Goal: Task Accomplishment & Management: Manage account settings

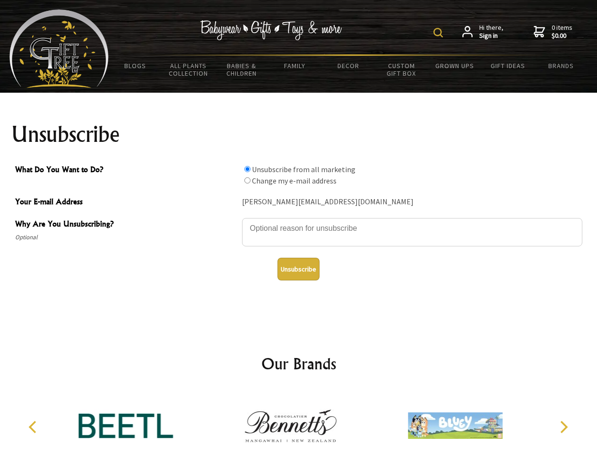
click at [440, 33] on img at bounding box center [438, 32] width 9 height 9
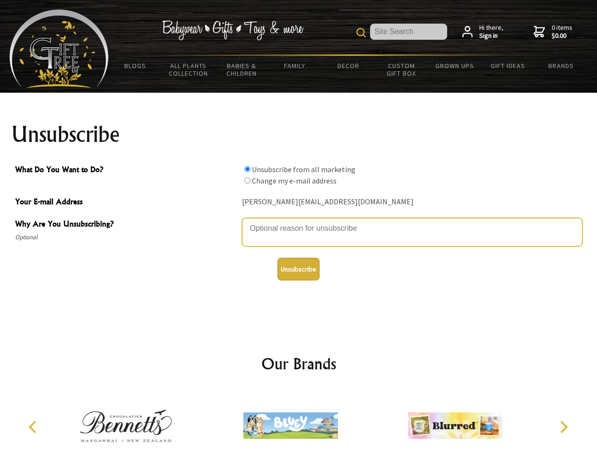
click at [299, 221] on textarea "Why Are You Unsubscribing?" at bounding box center [412, 232] width 340 height 28
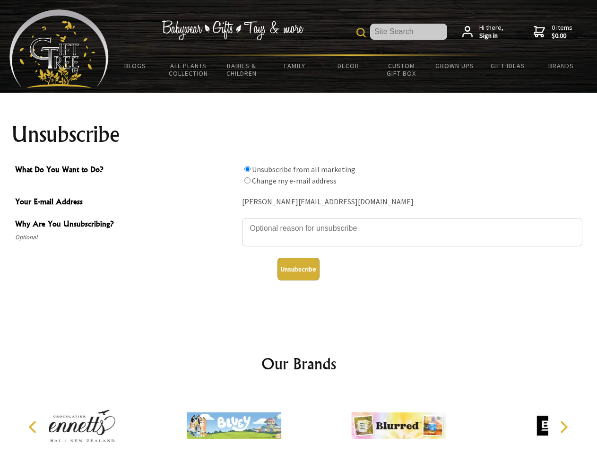
click at [247, 169] on input "What Do You Want to Do?" at bounding box center [247, 169] width 6 height 6
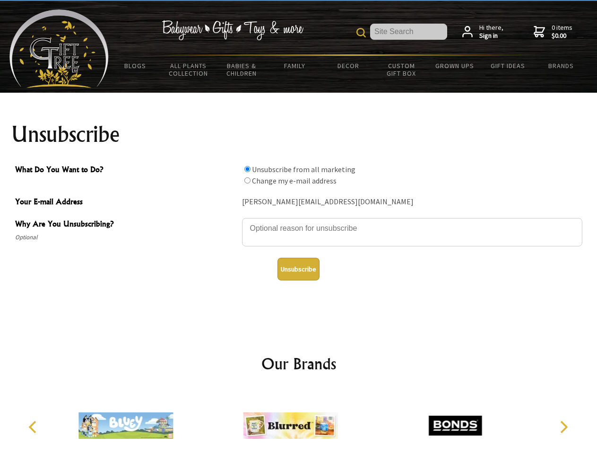
click at [247, 180] on input "What Do You Want to Do?" at bounding box center [247, 180] width 6 height 6
radio input "true"
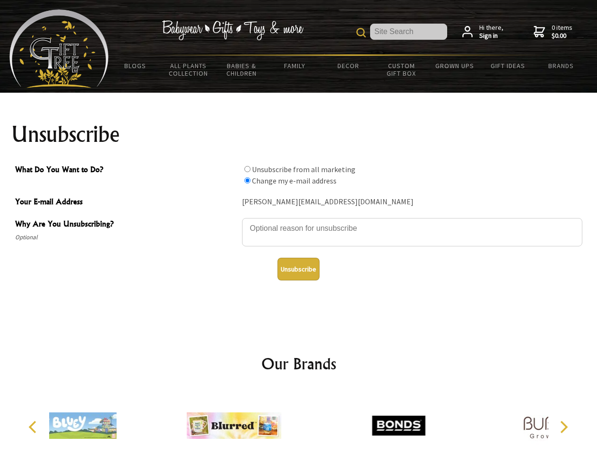
click at [298, 269] on button "Unsubscribe" at bounding box center [299, 269] width 42 height 23
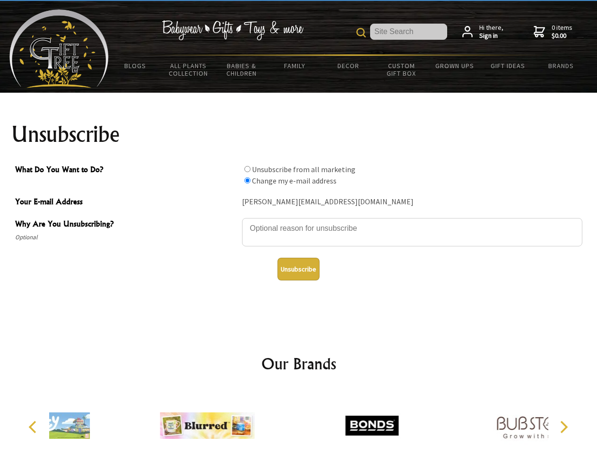
click at [34, 427] on icon "Previous" at bounding box center [33, 427] width 12 height 12
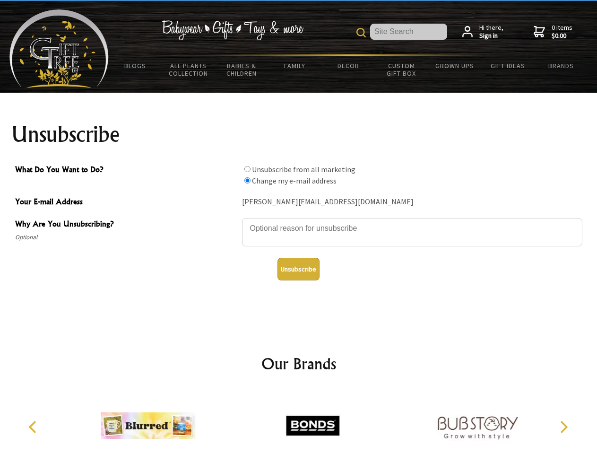
click at [564, 427] on icon "Next" at bounding box center [563, 427] width 12 height 12
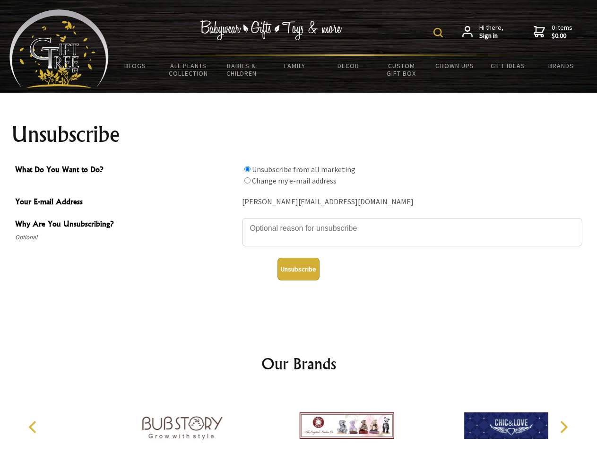
click at [440, 33] on img at bounding box center [438, 32] width 9 height 9
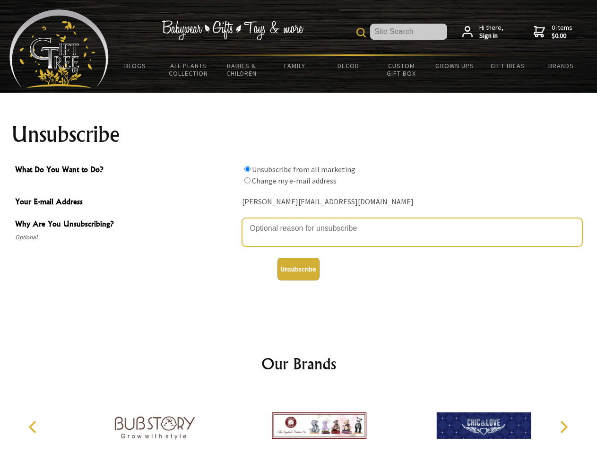
click at [299, 221] on textarea "Why Are You Unsubscribing?" at bounding box center [412, 232] width 340 height 28
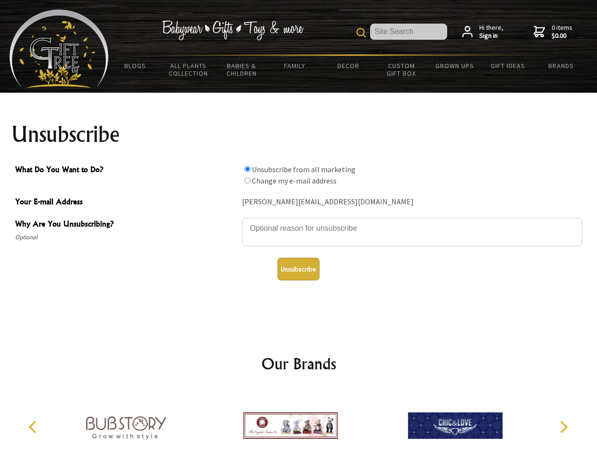
click at [247, 169] on input "What Do You Want to Do?" at bounding box center [247, 169] width 6 height 6
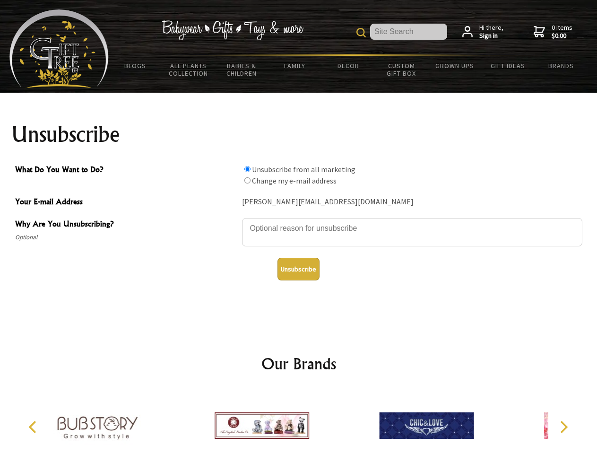
click at [247, 180] on input "What Do You Want to Do?" at bounding box center [247, 180] width 6 height 6
radio input "true"
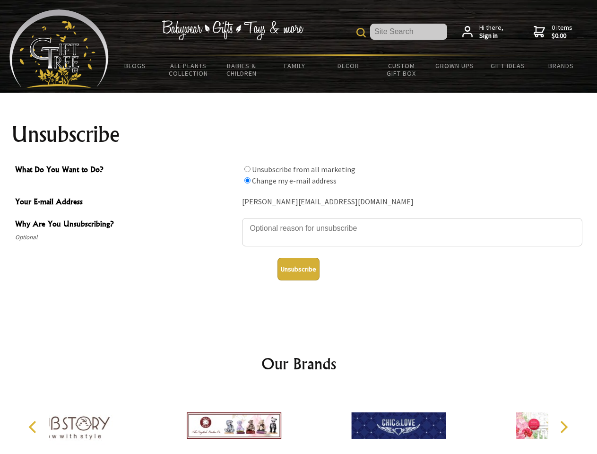
click at [298, 269] on button "Unsubscribe" at bounding box center [299, 269] width 42 height 23
